Goal: Task Accomplishment & Management: Manage account settings

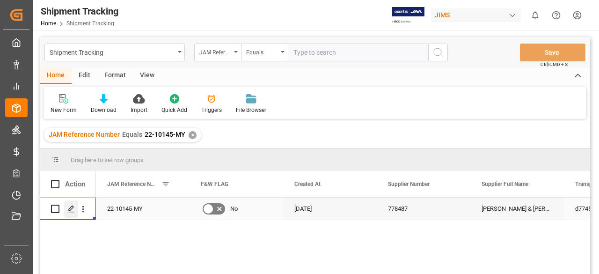
click at [71, 212] on icon "Press SPACE to select this row." at bounding box center [71, 208] width 7 height 7
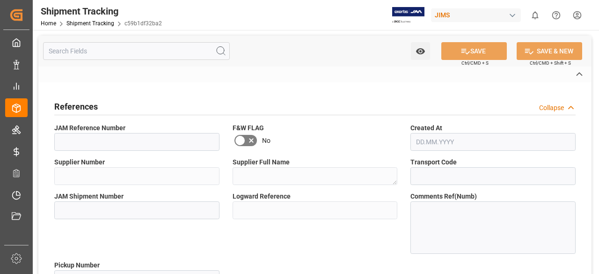
type input "22-10145-MY"
type input "778487"
type textarea "Allen & Heath (US funds Malaysia) (W/T*)"
type input "d77459639641"
type input "c59b1df32ba2"
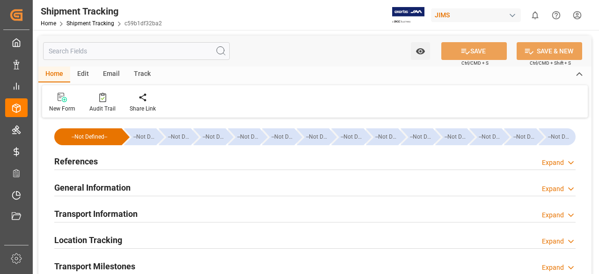
type input "16.07.2025"
click at [99, 156] on div "References Expand" at bounding box center [314, 161] width 521 height 18
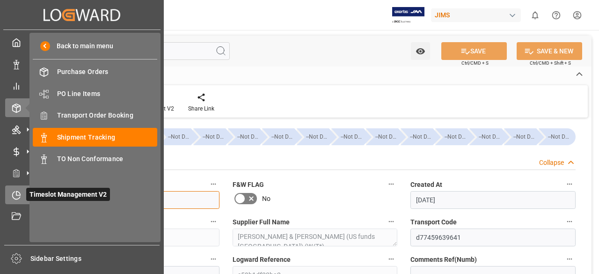
drag, startPoint x: 145, startPoint y: 198, endPoint x: 19, endPoint y: 202, distance: 126.4
click at [19, 202] on div "Created by potrace 1.15, written by Peter Selinger 2001-2017 Created by potrace…" at bounding box center [299, 137] width 599 height 274
